Goal: Find specific page/section: Find specific page/section

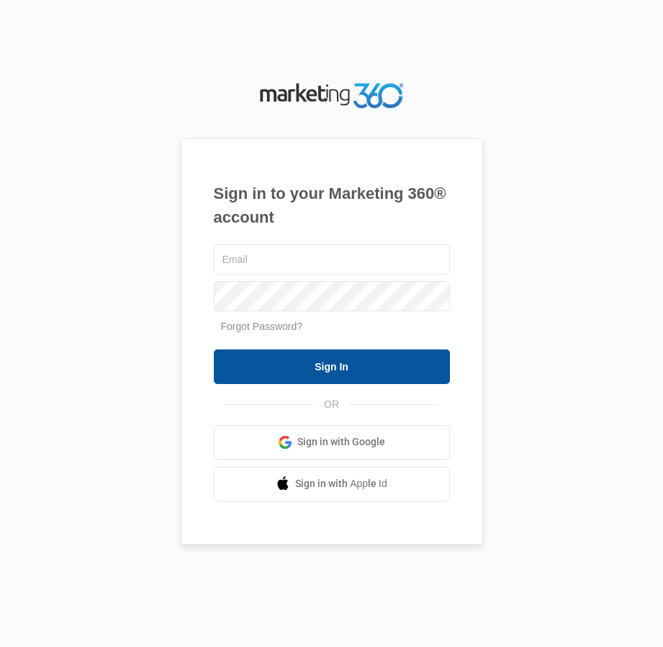
type input "[EMAIL_ADDRESS][DOMAIN_NAME]"
click at [330, 372] on input "Sign In" at bounding box center [332, 366] width 236 height 35
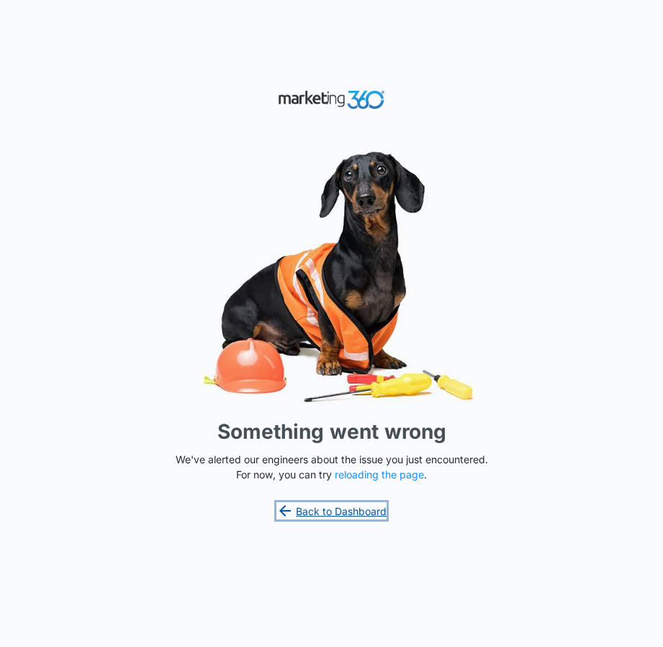
click at [361, 509] on link "Back to Dashboard" at bounding box center [332, 510] width 111 height 17
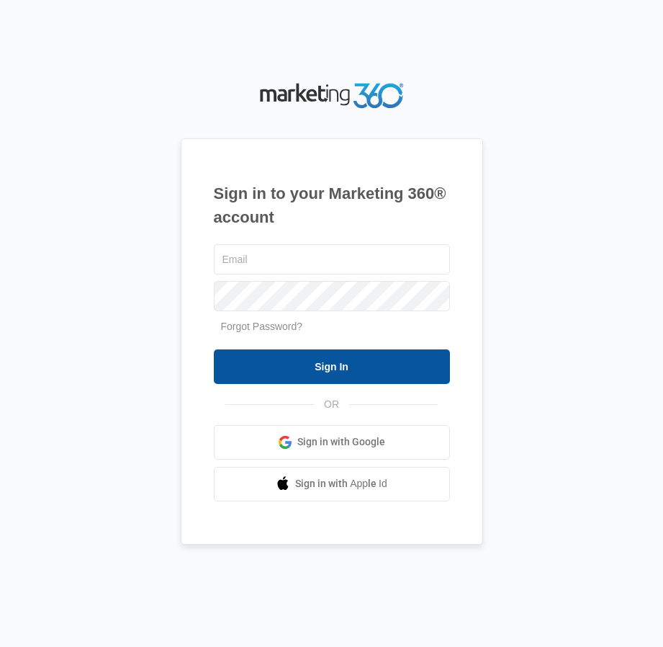
type input "suem@billows.com"
click at [306, 369] on input "Sign In" at bounding box center [332, 366] width 236 height 35
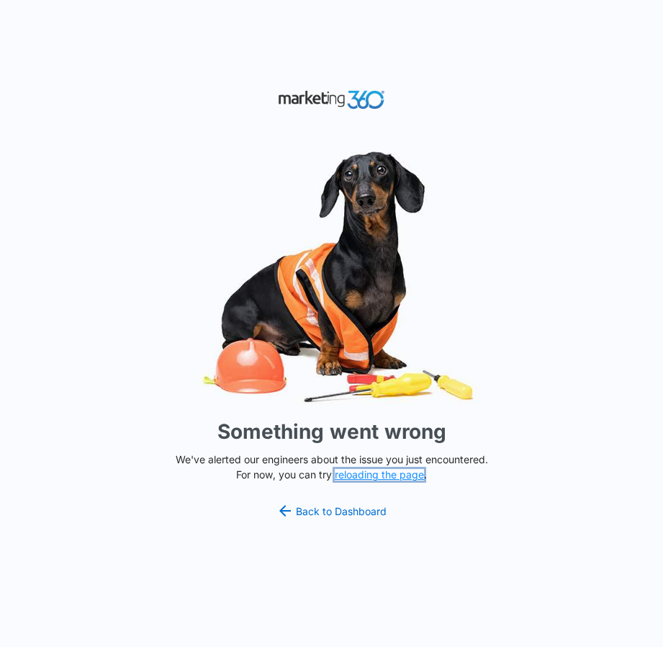
click at [385, 475] on button "reloading the page" at bounding box center [379, 475] width 89 height 12
